Goal: Transaction & Acquisition: Purchase product/service

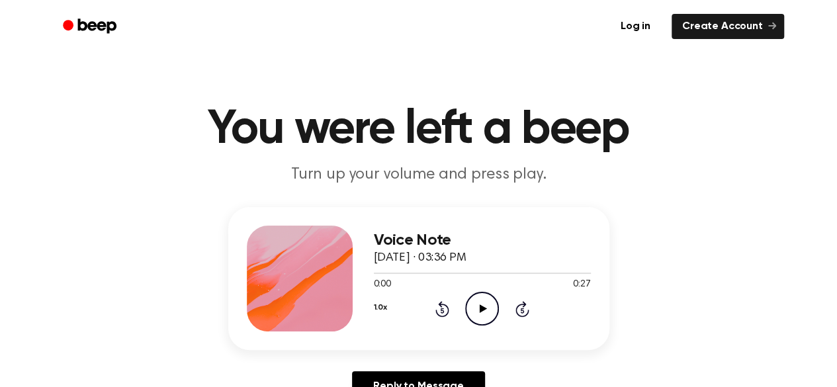
click at [476, 304] on icon "Play Audio" at bounding box center [482, 309] width 34 height 34
click at [478, 301] on icon "Play Audio" at bounding box center [482, 309] width 34 height 34
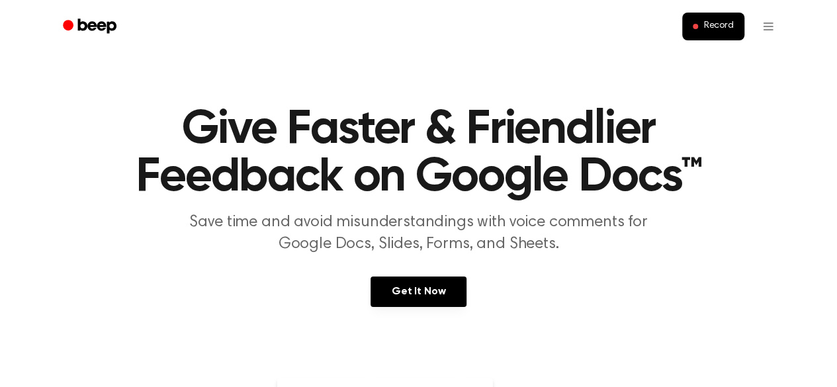
click at [431, 296] on link "Get It Now" at bounding box center [419, 292] width 96 height 30
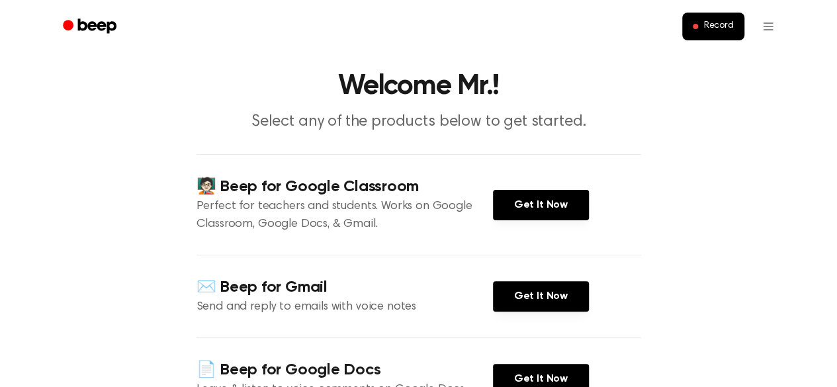
scroll to position [132, 0]
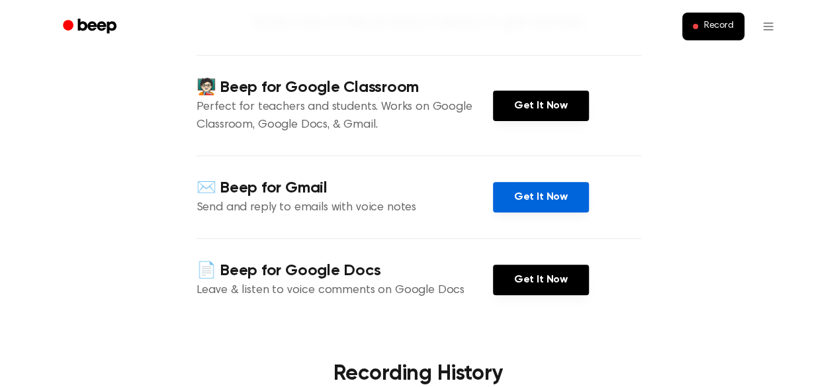
click at [516, 206] on link "Get It Now" at bounding box center [541, 197] width 96 height 30
